Goal: Find specific page/section: Find specific page/section

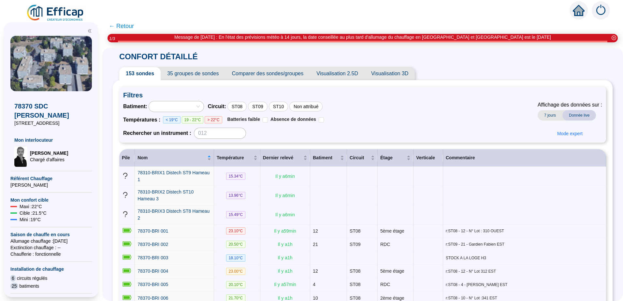
click at [578, 8] on icon "home" at bounding box center [579, 10] width 12 height 9
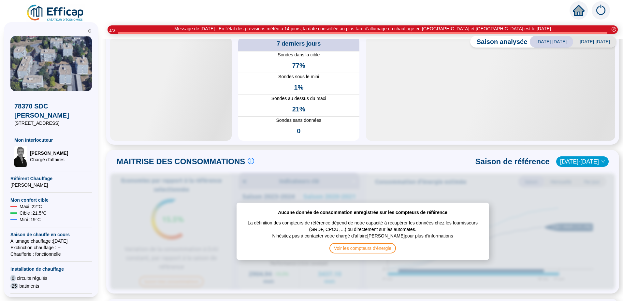
scroll to position [33, 0]
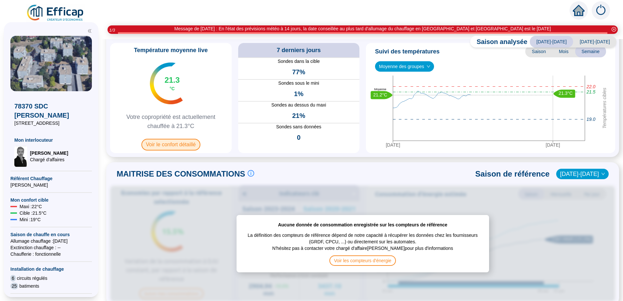
click at [170, 146] on span "Voir le confort détaillé" at bounding box center [170, 145] width 59 height 12
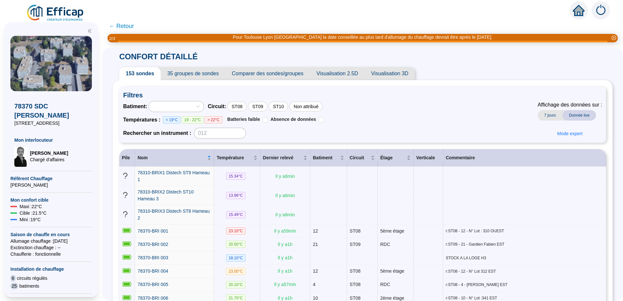
click at [194, 118] on span "19 - 22°C" at bounding box center [193, 119] width 22 height 7
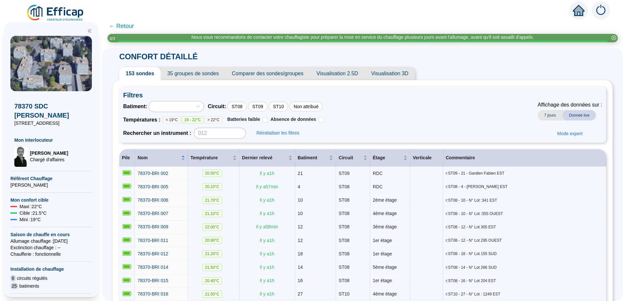
click at [214, 119] on span "> 22°C" at bounding box center [213, 119] width 17 height 7
